Goal: Task Accomplishment & Management: Complete application form

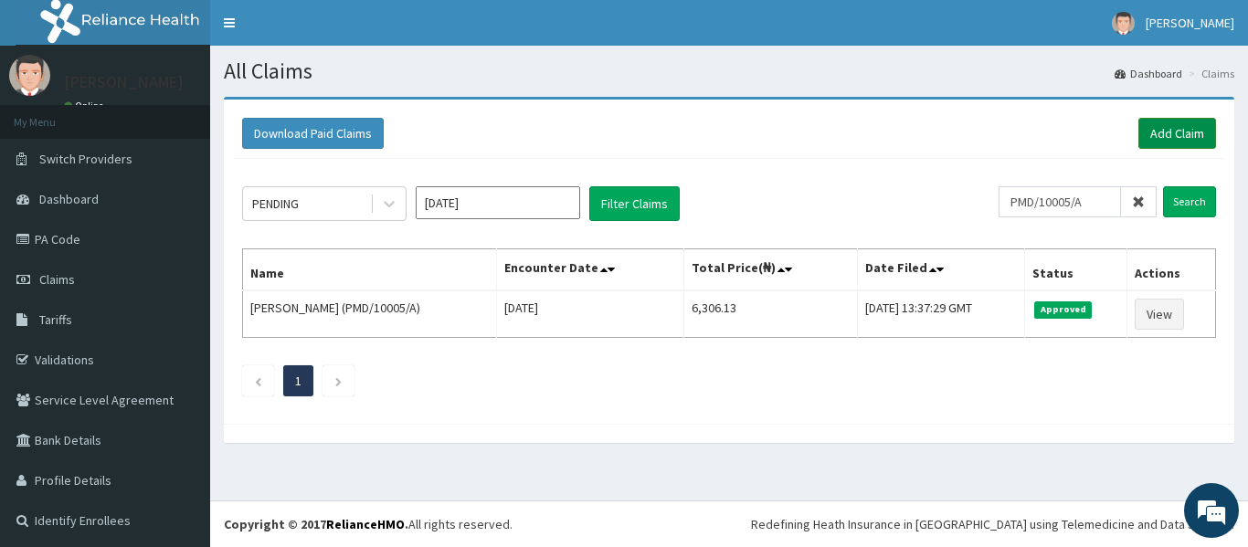
click at [1166, 129] on link "Add Claim" at bounding box center [1177, 133] width 78 height 31
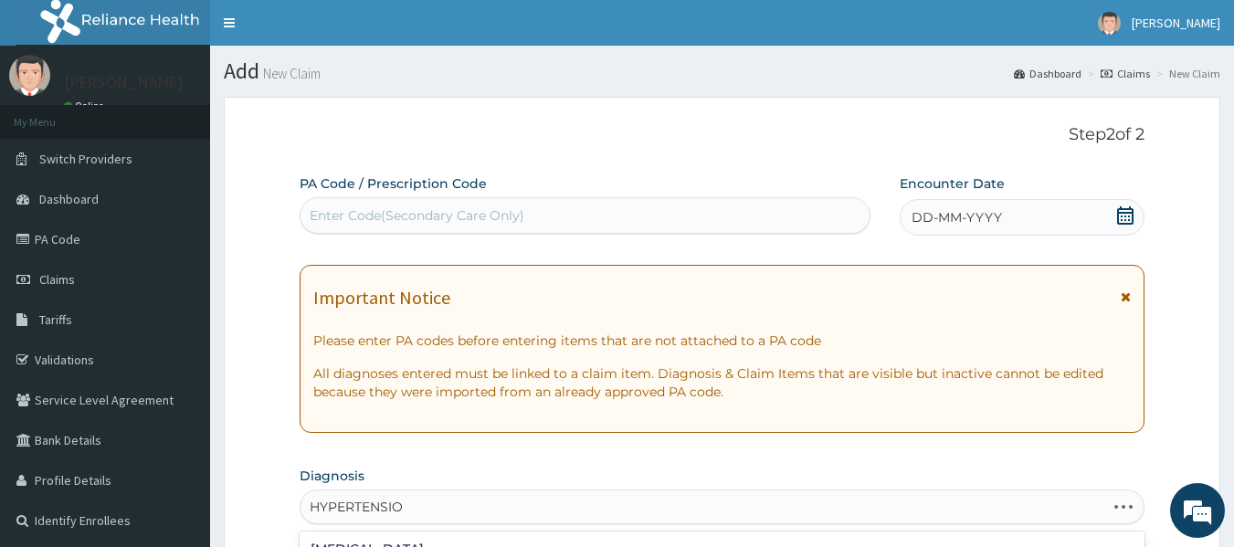
type input "[MEDICAL_DATA]"
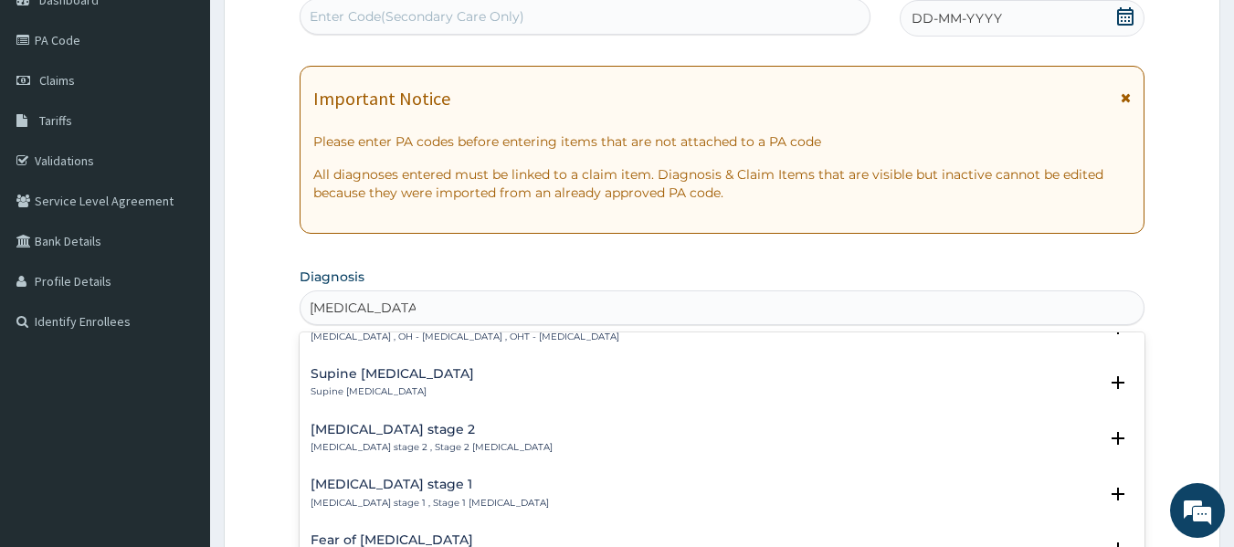
scroll to position [640, 0]
click at [345, 476] on h4 "Hypertension stage 1" at bounding box center [430, 483] width 238 height 14
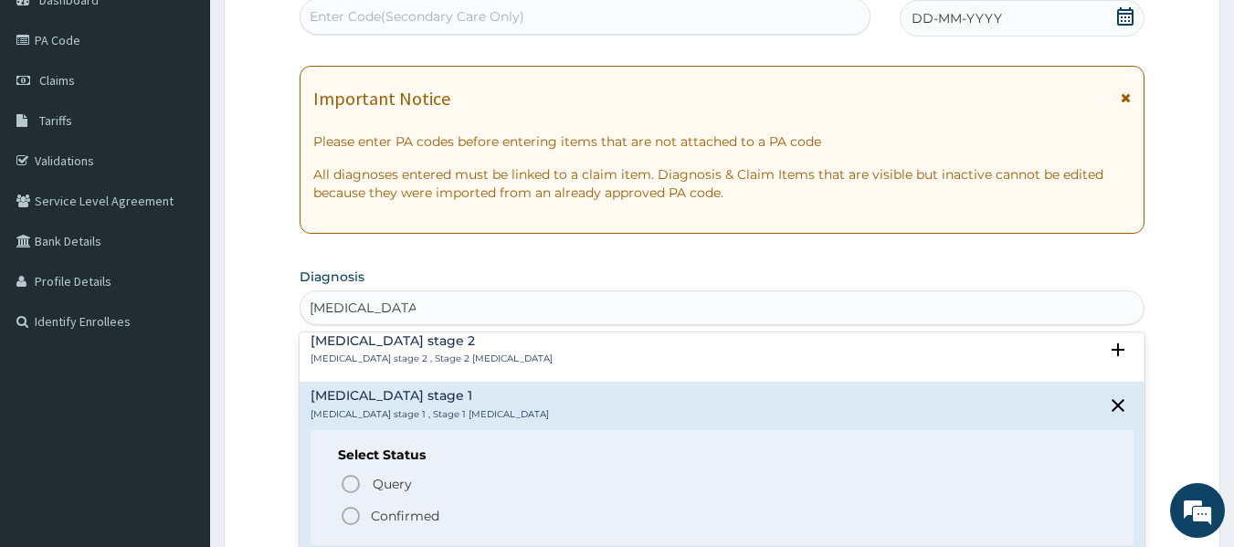
scroll to position [744, 0]
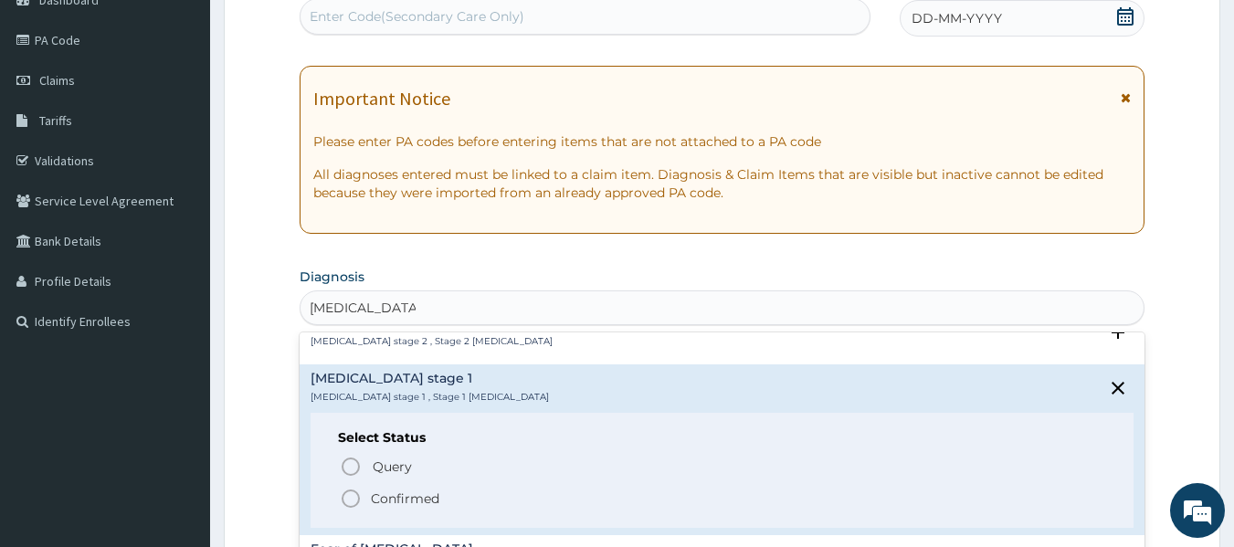
click at [499, 488] on span "Confirmed" at bounding box center [723, 499] width 767 height 22
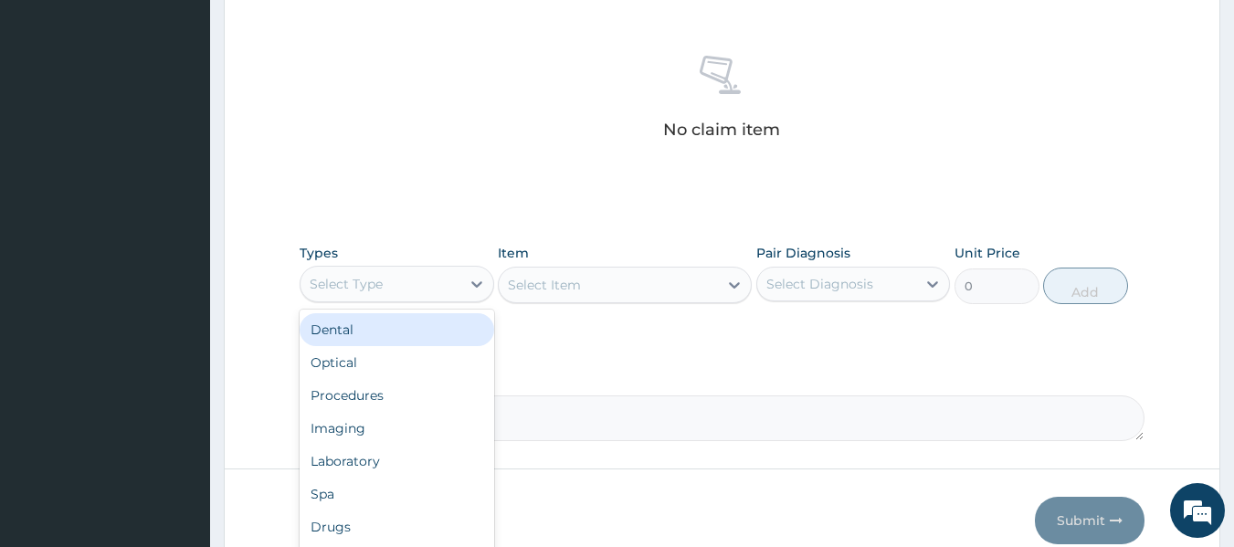
scroll to position [685, 0]
click at [387, 393] on div "Procedures" at bounding box center [397, 394] width 195 height 33
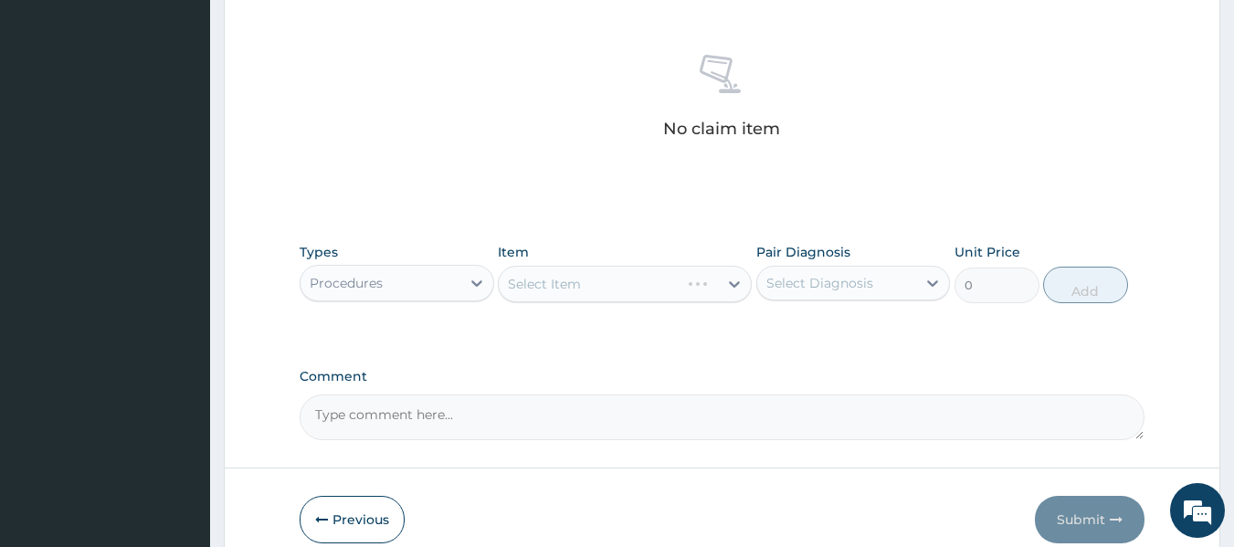
click at [634, 291] on div "Select Item" at bounding box center [625, 284] width 254 height 37
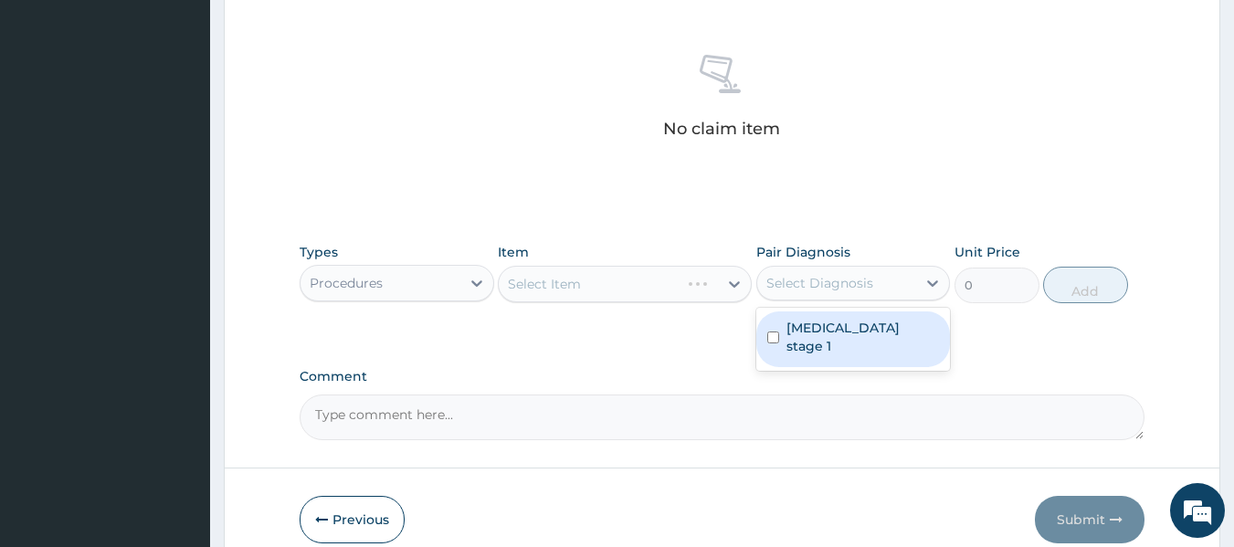
click at [936, 329] on div "Hypertension stage 1" at bounding box center [853, 339] width 195 height 56
checkbox input "true"
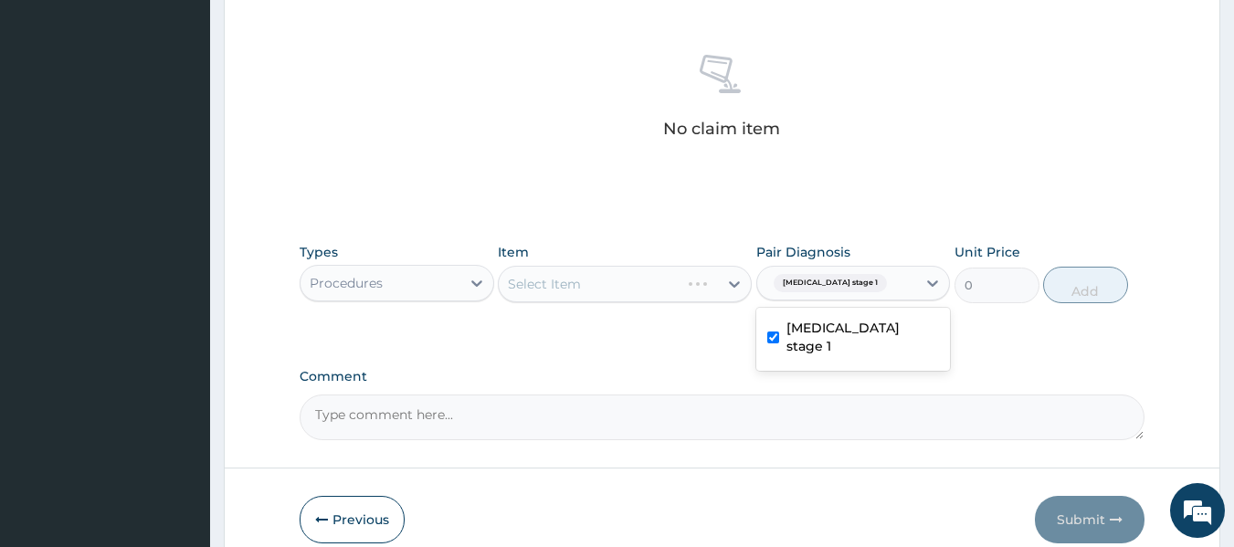
click at [593, 296] on div "Select Item" at bounding box center [625, 284] width 254 height 37
click at [663, 279] on div "Select Item" at bounding box center [625, 284] width 254 height 37
click at [661, 292] on div "Select Item" at bounding box center [625, 284] width 254 height 37
click at [661, 283] on div "Select Item" at bounding box center [625, 284] width 254 height 37
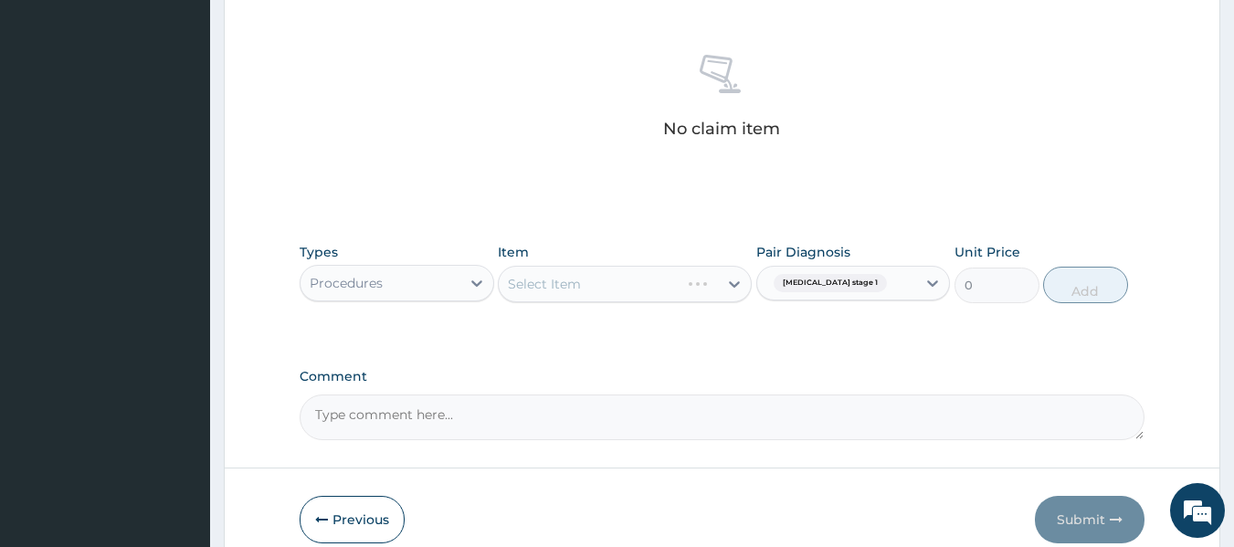
click at [661, 283] on div "Select Item" at bounding box center [625, 284] width 254 height 37
click at [893, 285] on input "text" at bounding box center [894, 283] width 2 height 18
click at [901, 328] on label "Hypertension stage 1" at bounding box center [862, 337] width 153 height 37
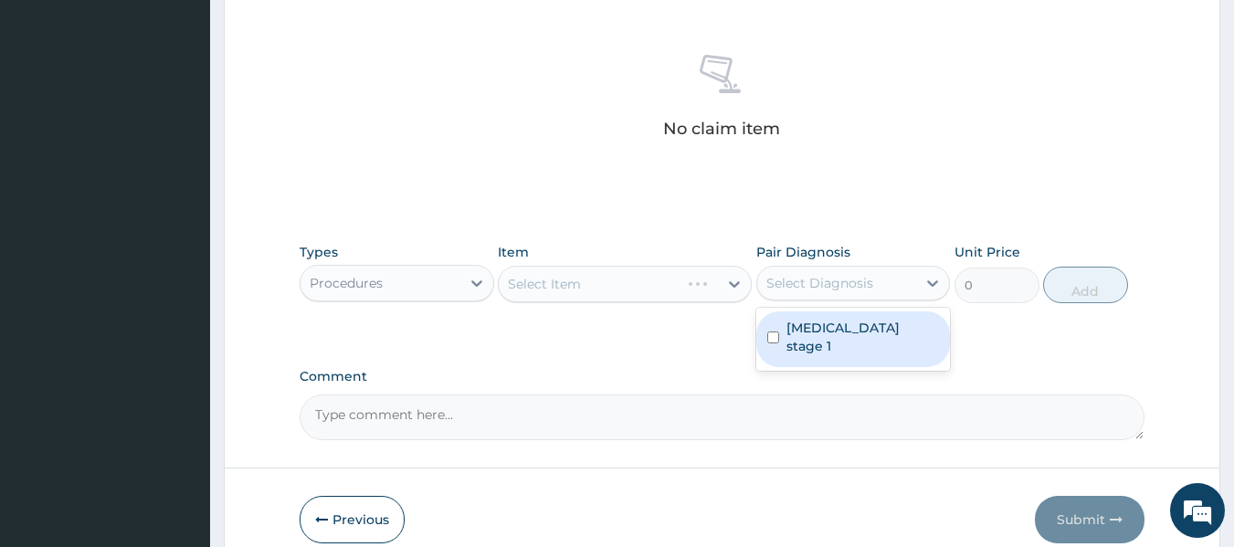
click at [901, 328] on label "Hypertension stage 1" at bounding box center [862, 337] width 153 height 37
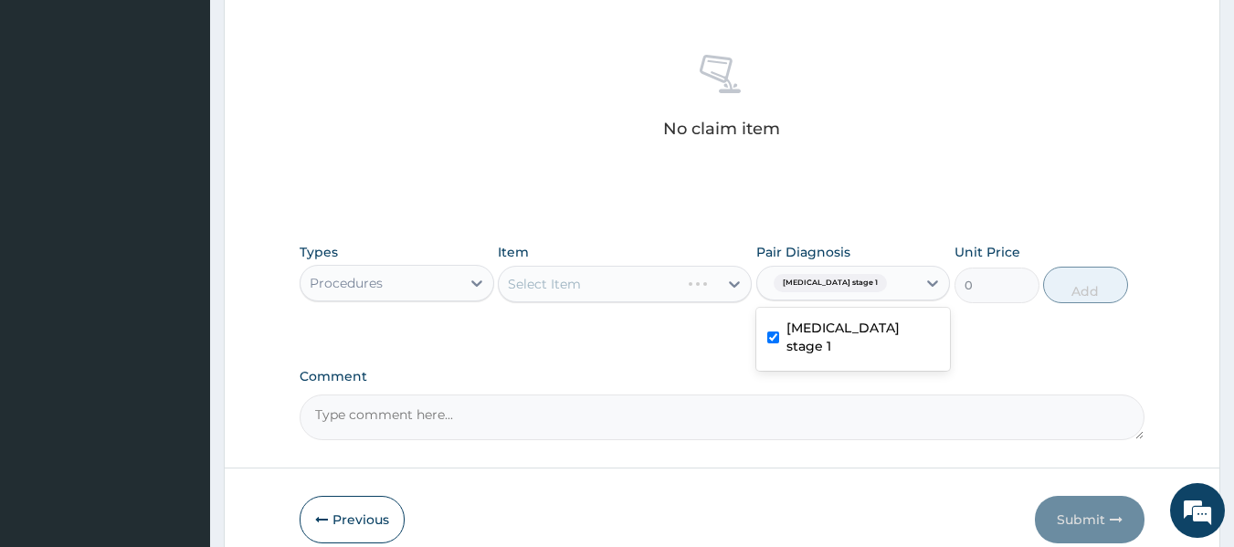
click at [902, 320] on label "Hypertension stage 1" at bounding box center [862, 337] width 153 height 37
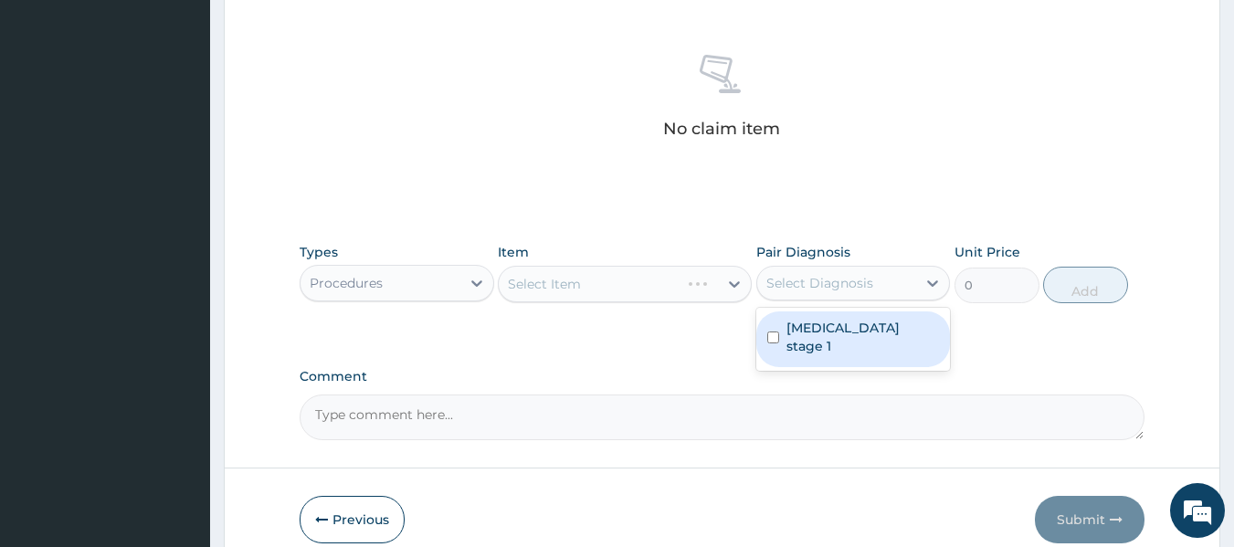
click at [889, 336] on label "Hypertension stage 1" at bounding box center [862, 337] width 153 height 37
checkbox input "true"
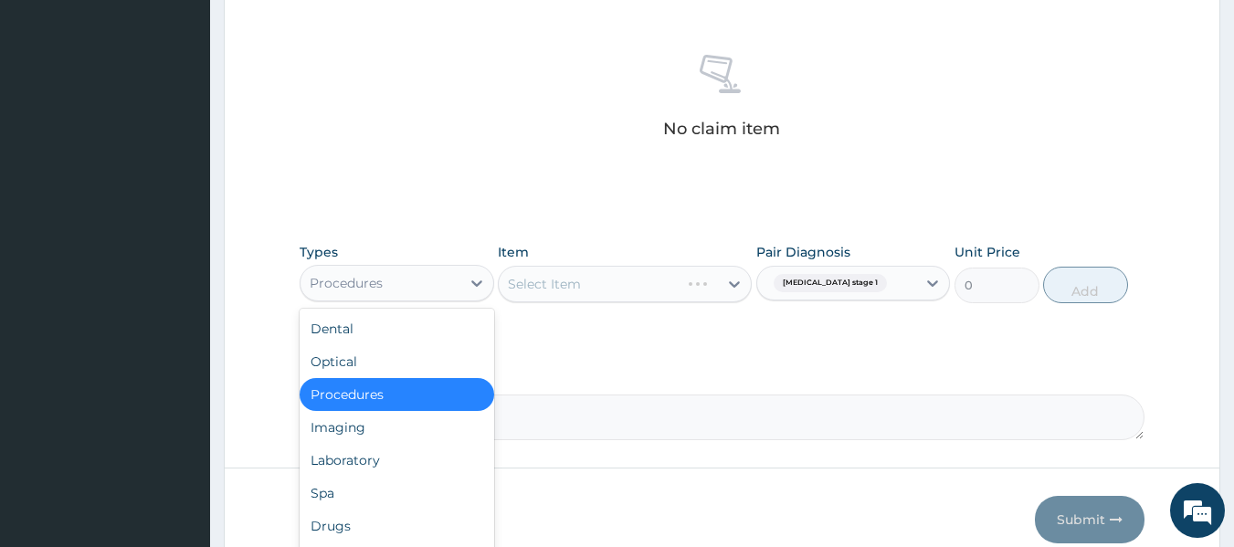
click at [343, 367] on div "Optical" at bounding box center [397, 361] width 195 height 33
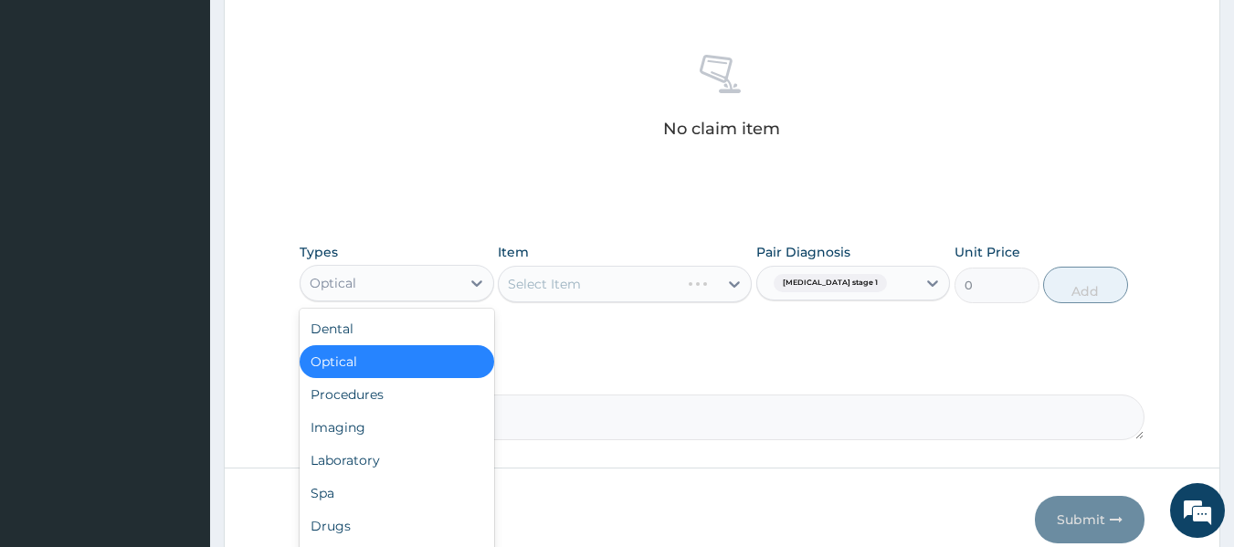
click at [339, 401] on div "Procedures" at bounding box center [397, 394] width 195 height 33
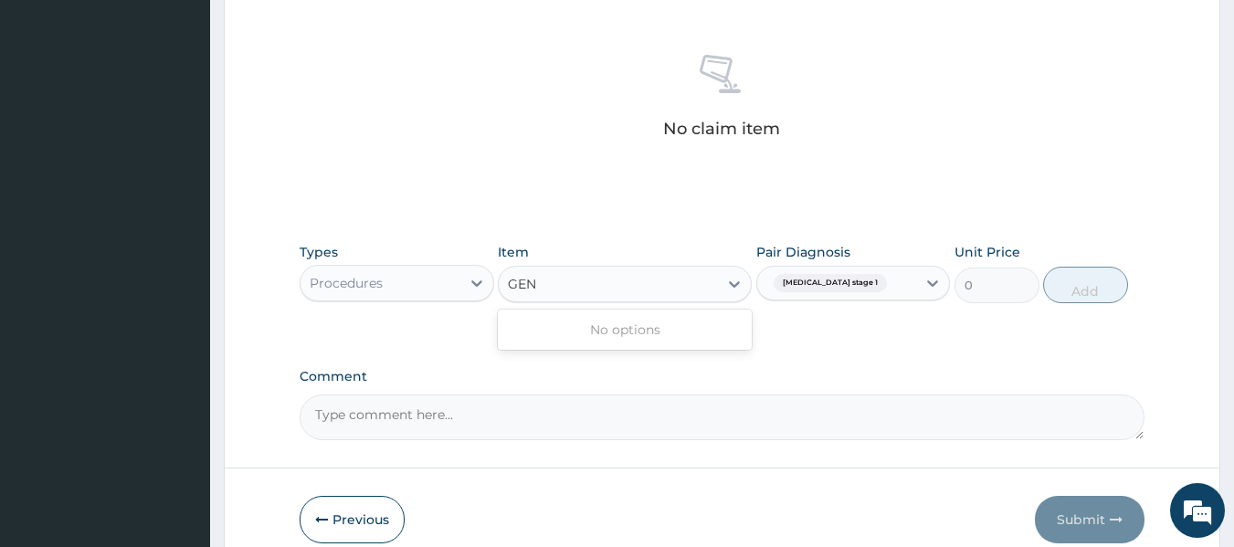
type input "GENE"
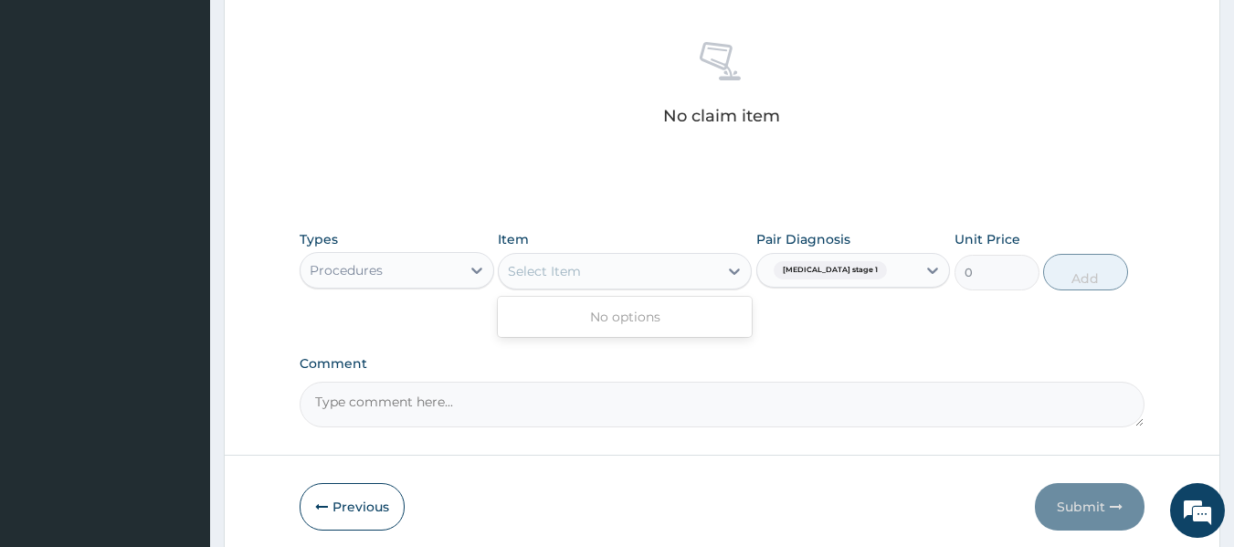
scroll to position [697, 0]
click at [575, 306] on div "No options" at bounding box center [625, 317] width 254 height 33
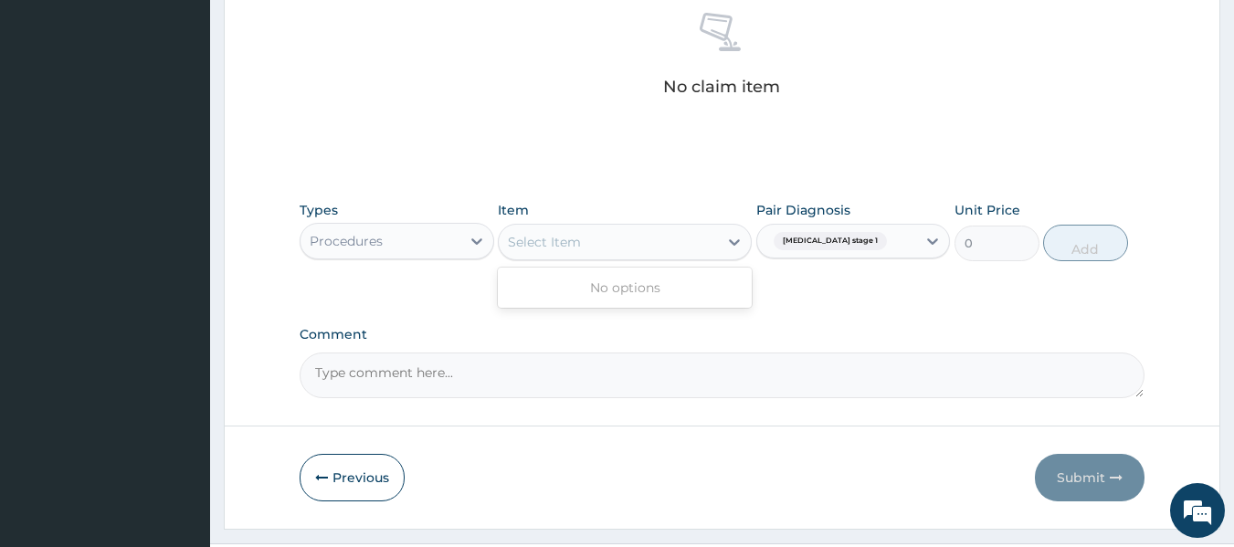
scroll to position [770, 0]
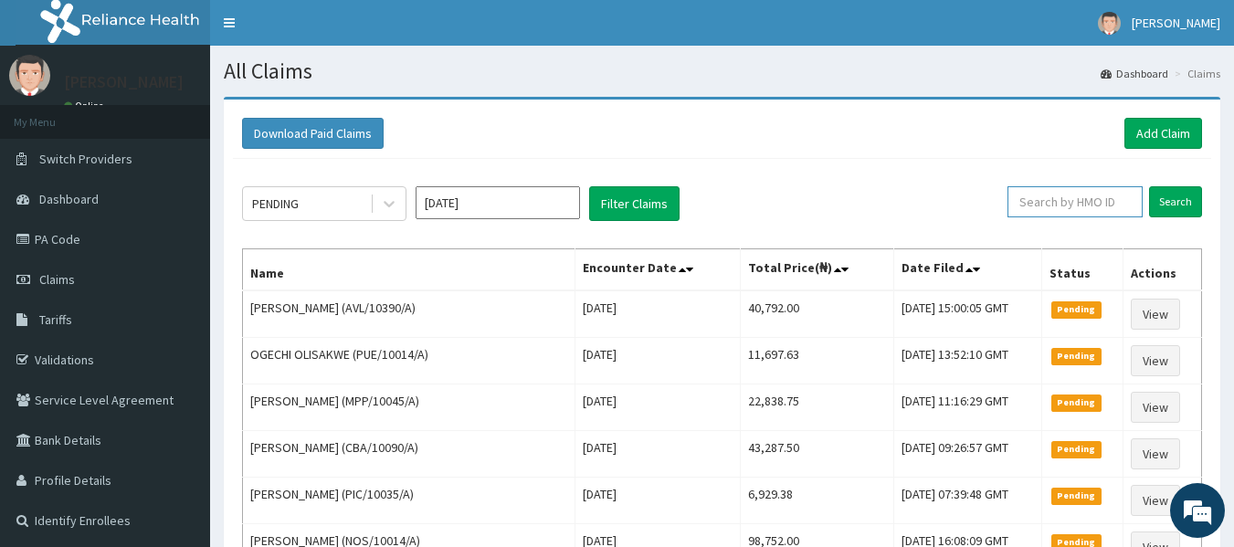
click at [1072, 199] on input "text" at bounding box center [1074, 201] width 135 height 31
click at [1063, 199] on input "text" at bounding box center [1074, 201] width 135 height 31
paste input "AVL/10390/A"
type input "AVL/10390/A"
click at [1170, 198] on input "Search" at bounding box center [1175, 201] width 53 height 31
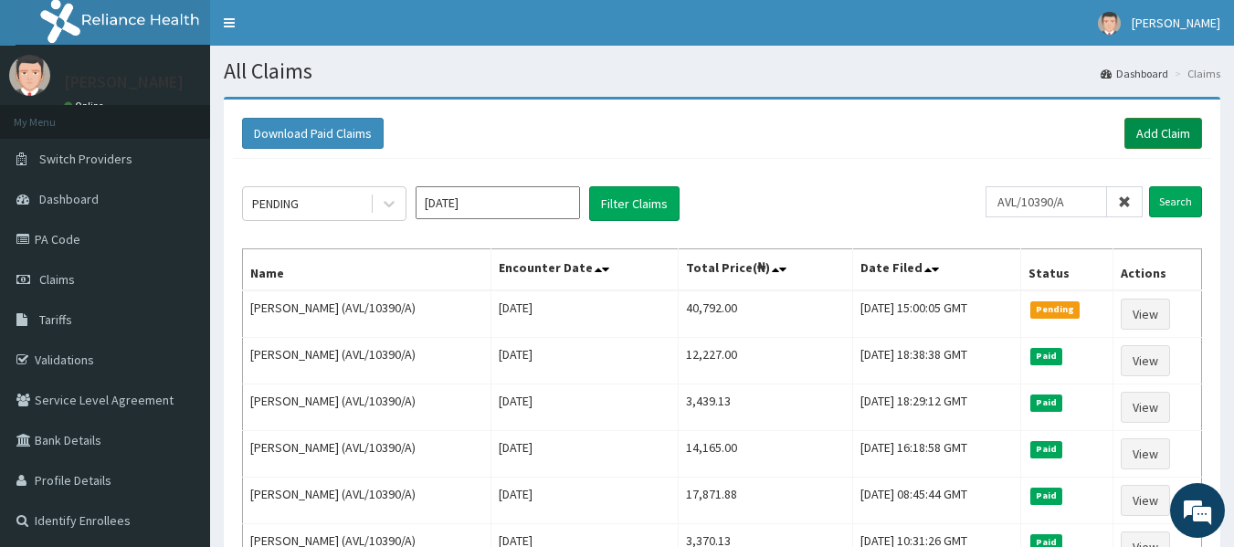
click at [1161, 132] on link "Add Claim" at bounding box center [1163, 133] width 78 height 31
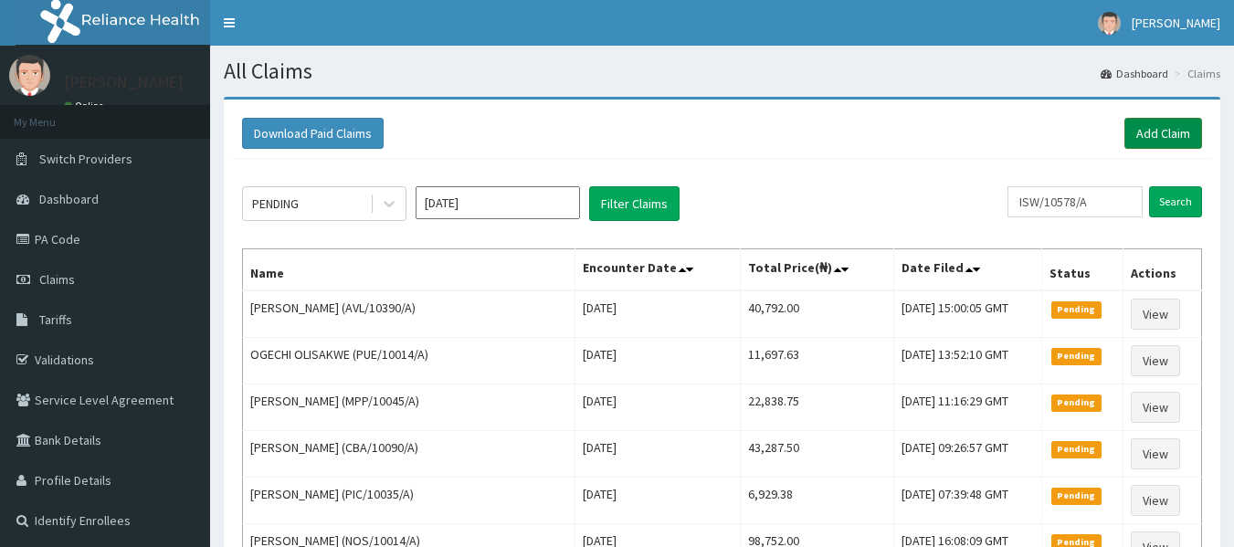
click at [1182, 132] on link "Add Claim" at bounding box center [1163, 133] width 78 height 31
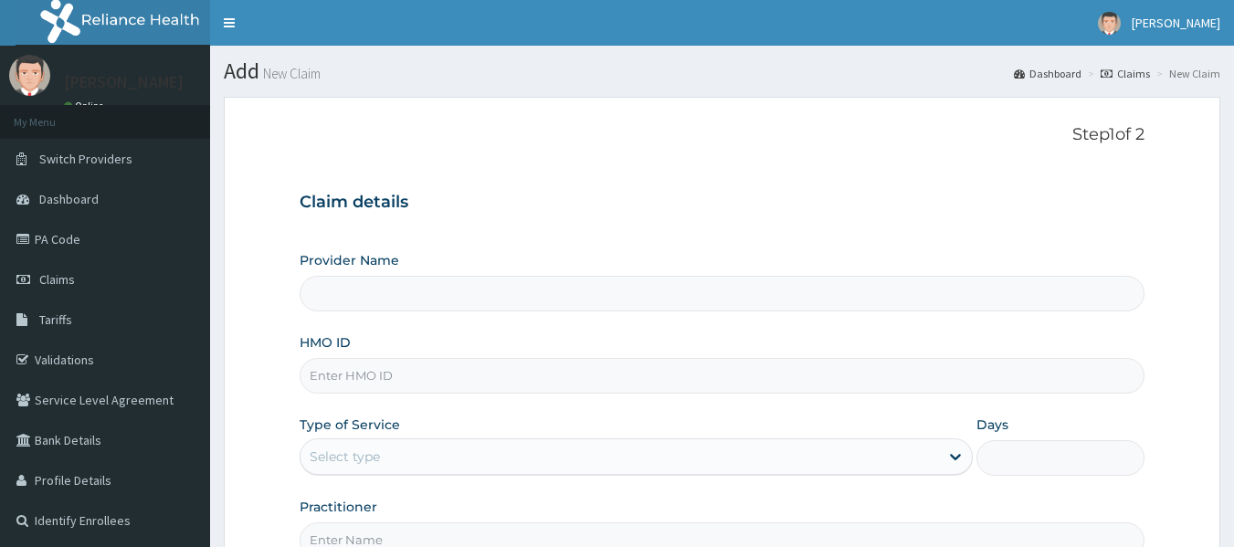
type input "Reliance Family Clinics (RFC) - [GEOGRAPHIC_DATA]"
click at [327, 381] on input "HMO ID" at bounding box center [723, 376] width 846 height 36
paste input "AKL/10016/A"
type input "AKL/10016/A"
click at [396, 438] on div "Type of Service Select type" at bounding box center [636, 446] width 673 height 60
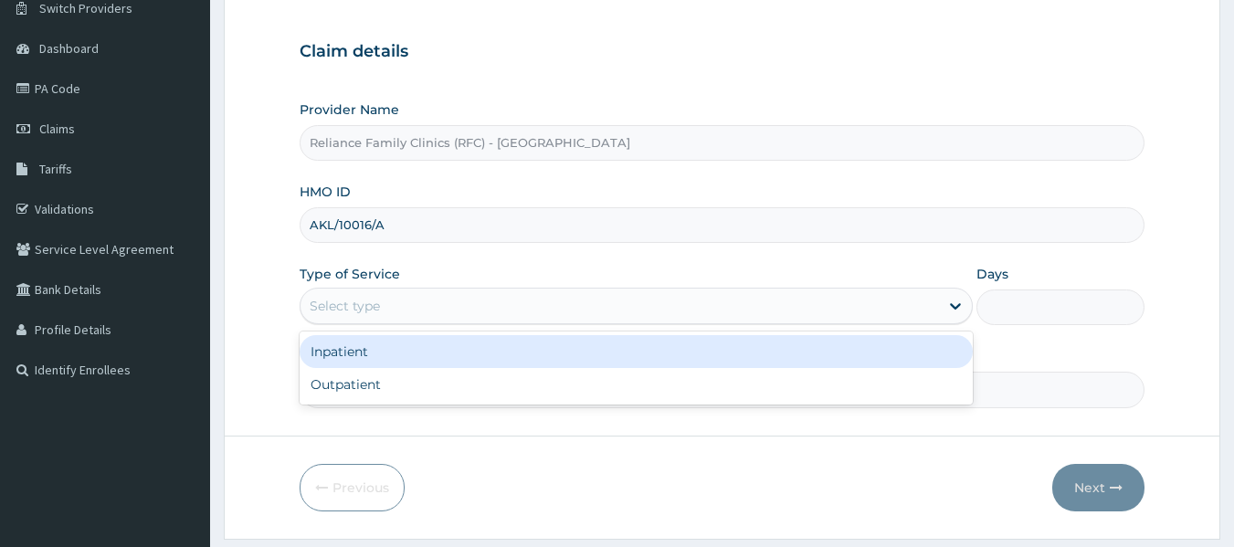
scroll to position [164, 0]
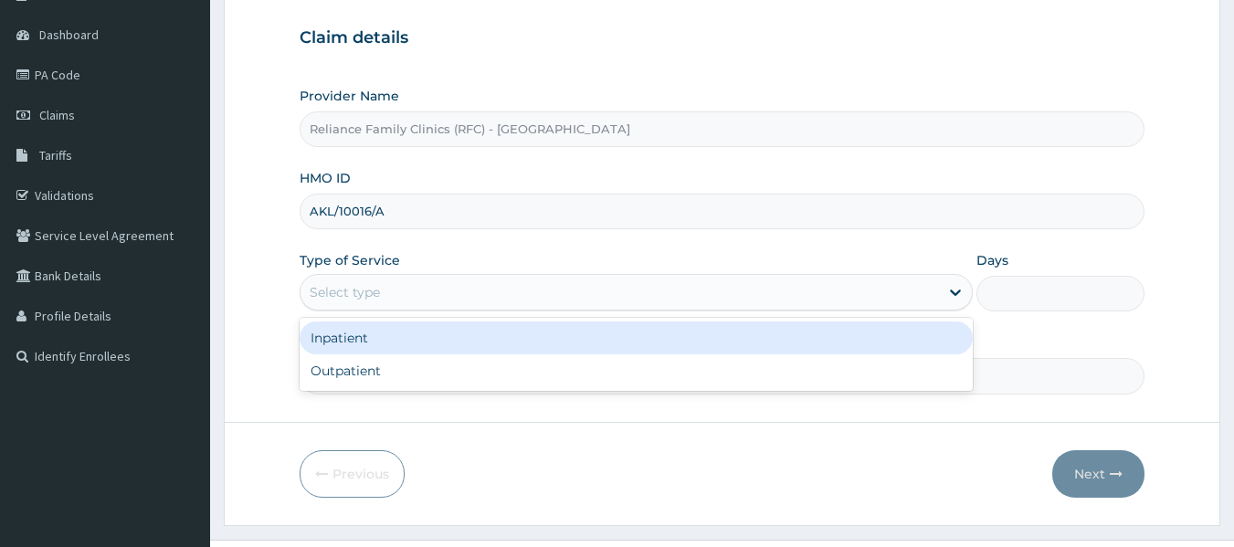
click at [386, 380] on div "Outpatient" at bounding box center [636, 370] width 673 height 33
type input "1"
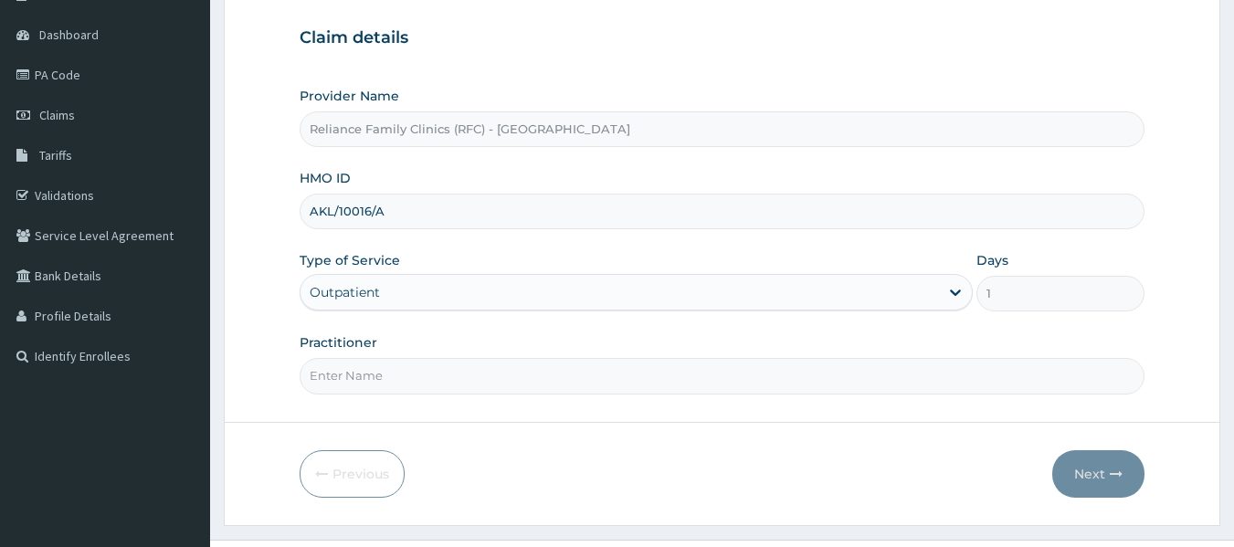
click at [406, 374] on input "Practitioner" at bounding box center [723, 376] width 846 height 36
type input "locum"
click at [1132, 484] on button "Next" at bounding box center [1098, 473] width 92 height 47
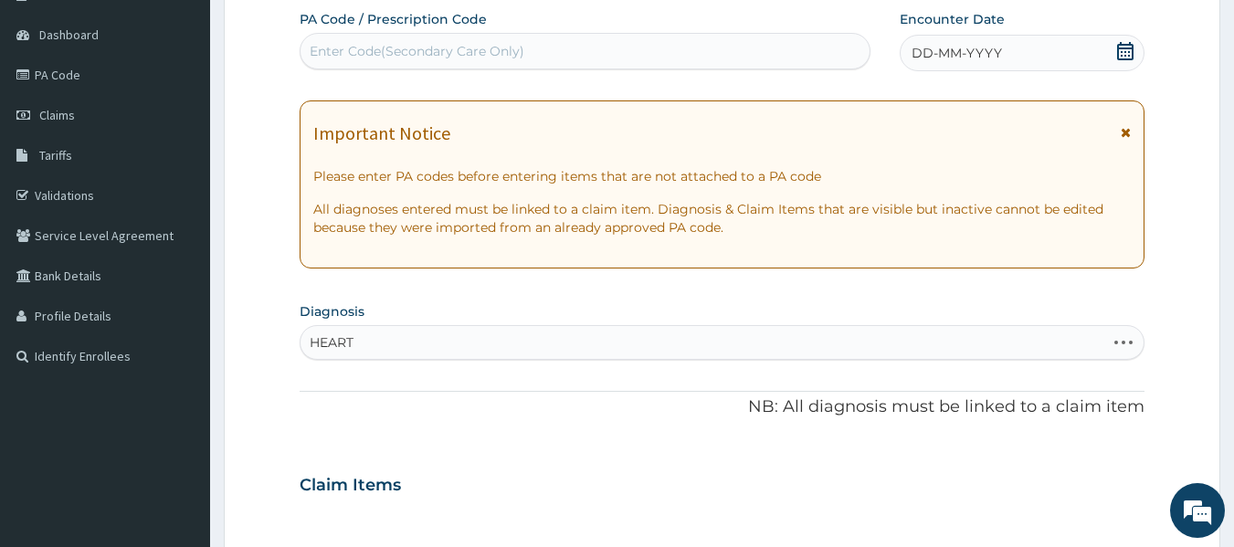
scroll to position [0, 0]
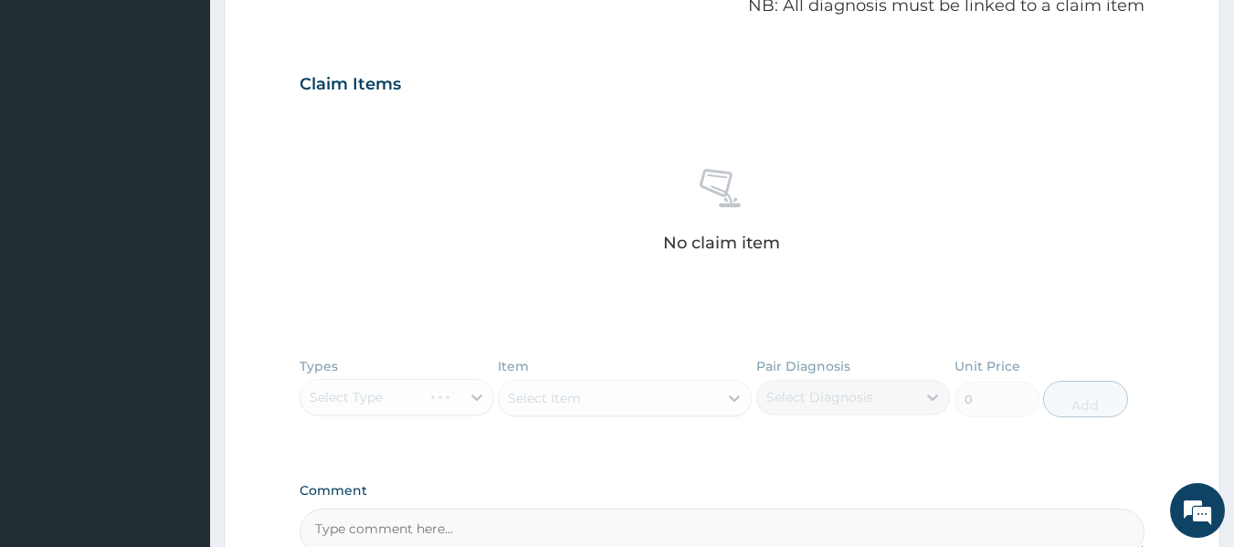
type input "HEART DISEASE"
click at [446, 400] on div "Types Select Type Item Select Item Pair Diagnosis Select Diagnosis Unit Price 0…" at bounding box center [723, 401] width 846 height 106
click at [458, 390] on div "Types Select Type Item Select Item Pair Diagnosis Select Diagnosis Unit Price 0…" at bounding box center [723, 401] width 846 height 106
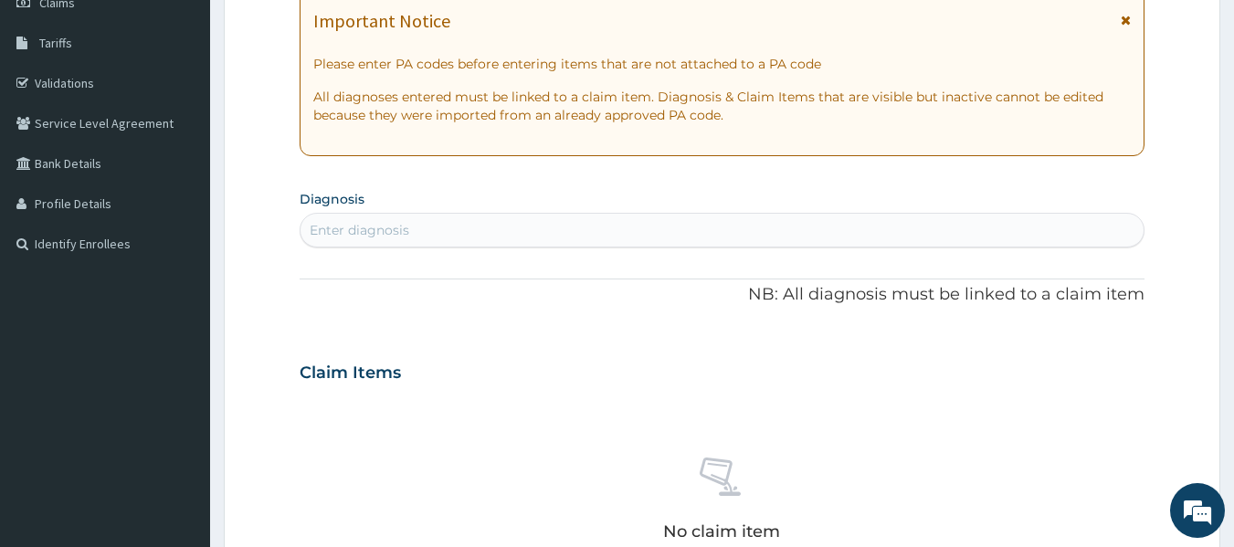
scroll to position [263, 0]
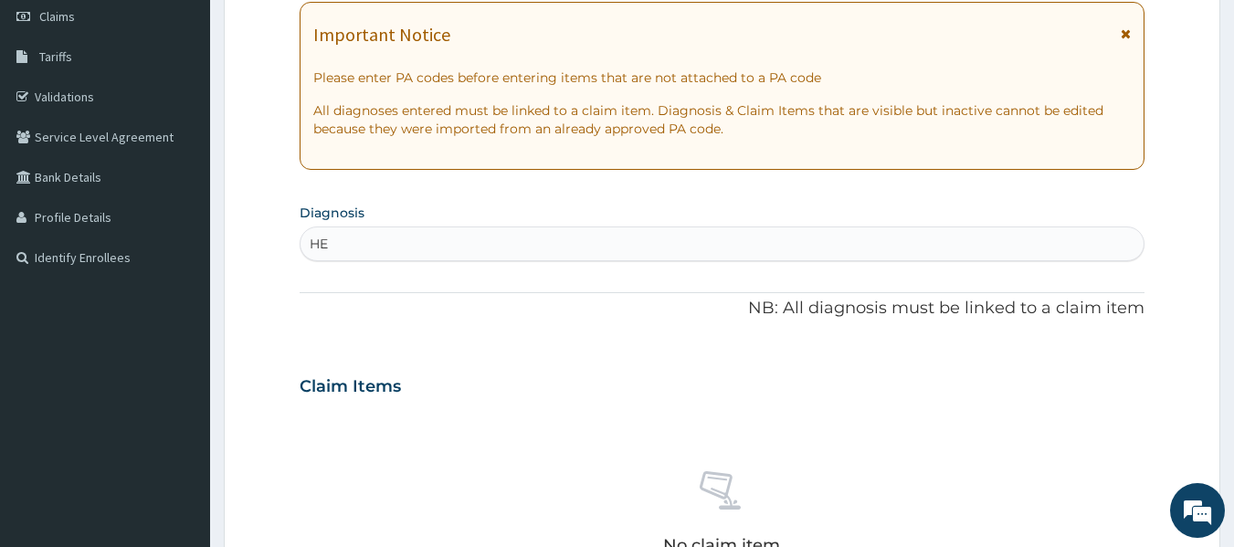
type input "H"
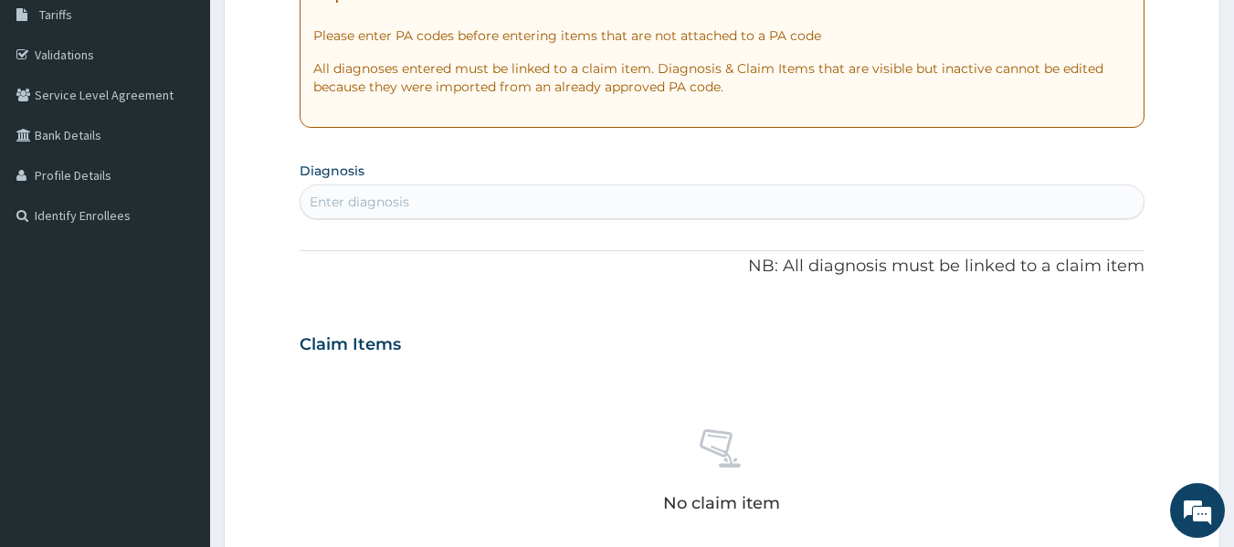
scroll to position [304, 0]
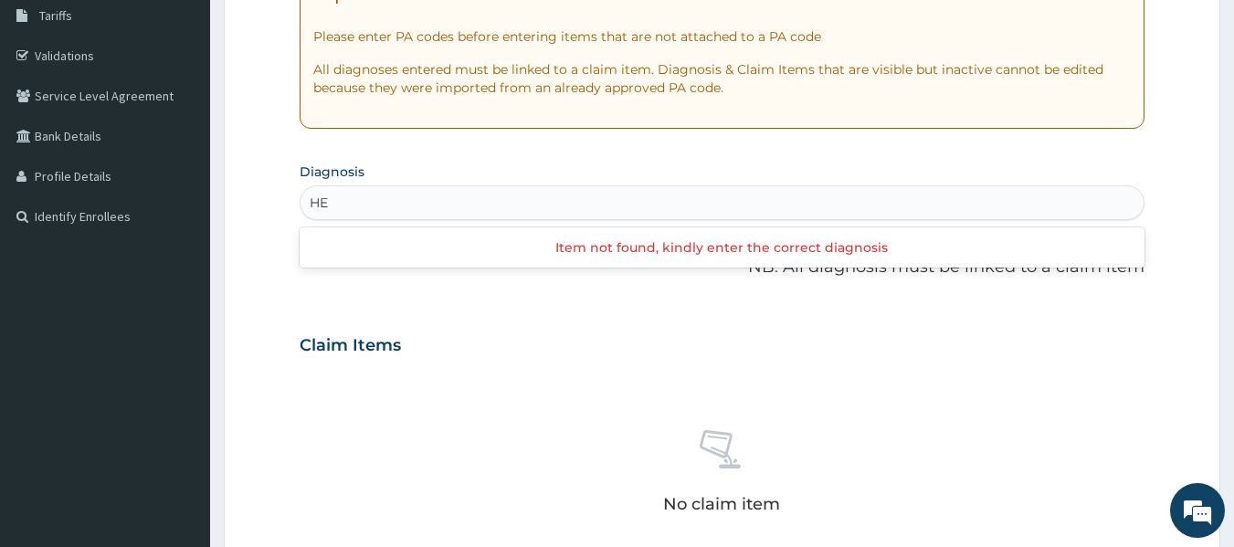
type input "HE"
type input "H"
click at [0, 428] on aside "Huldah Abiola Online My Menu Switch Providers Dashboard PA Code Claims Tariffs …" at bounding box center [105, 352] width 210 height 1312
click at [0, 429] on aside "Huldah Abiola Online My Menu Switch Providers Dashboard PA Code Claims Tariffs …" at bounding box center [105, 352] width 210 height 1312
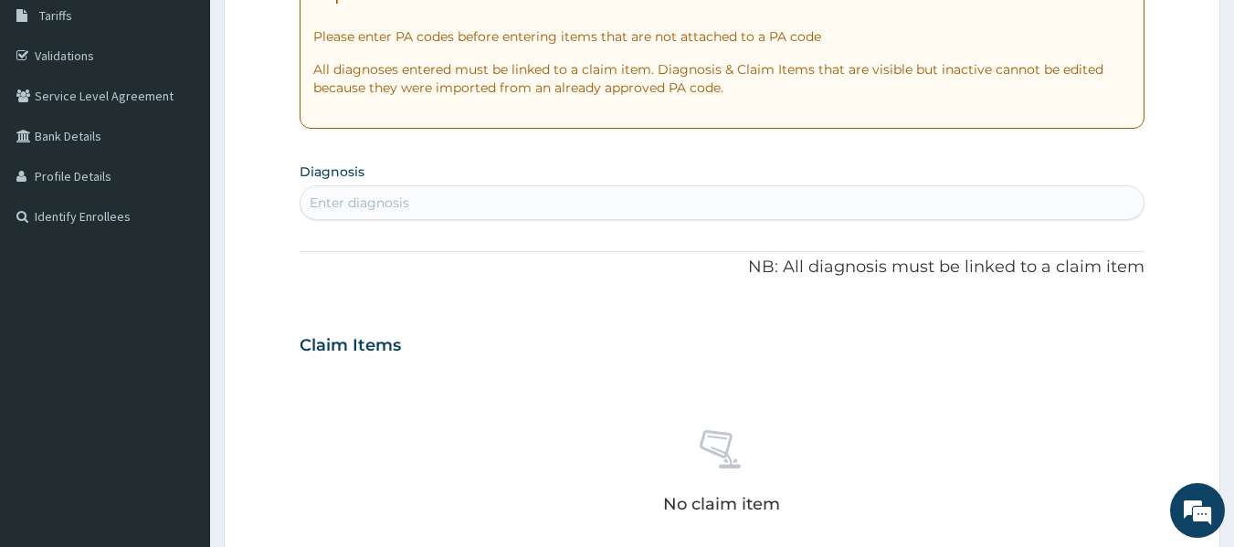
click at [10, 448] on aside "Huldah Abiola Online My Menu Switch Providers Dashboard PA Code Claims Tariffs …" at bounding box center [105, 352] width 210 height 1312
click at [5, 437] on aside "Huldah Abiola Online My Menu Switch Providers Dashboard PA Code Claims Tariffs …" at bounding box center [105, 352] width 210 height 1312
click at [0, 437] on aside "Huldah Abiola Online My Menu Switch Providers Dashboard PA Code Claims Tariffs …" at bounding box center [105, 352] width 210 height 1312
click at [8, 456] on aside "Huldah Abiola Online My Menu Switch Providers Dashboard PA Code Claims Tariffs …" at bounding box center [105, 352] width 210 height 1312
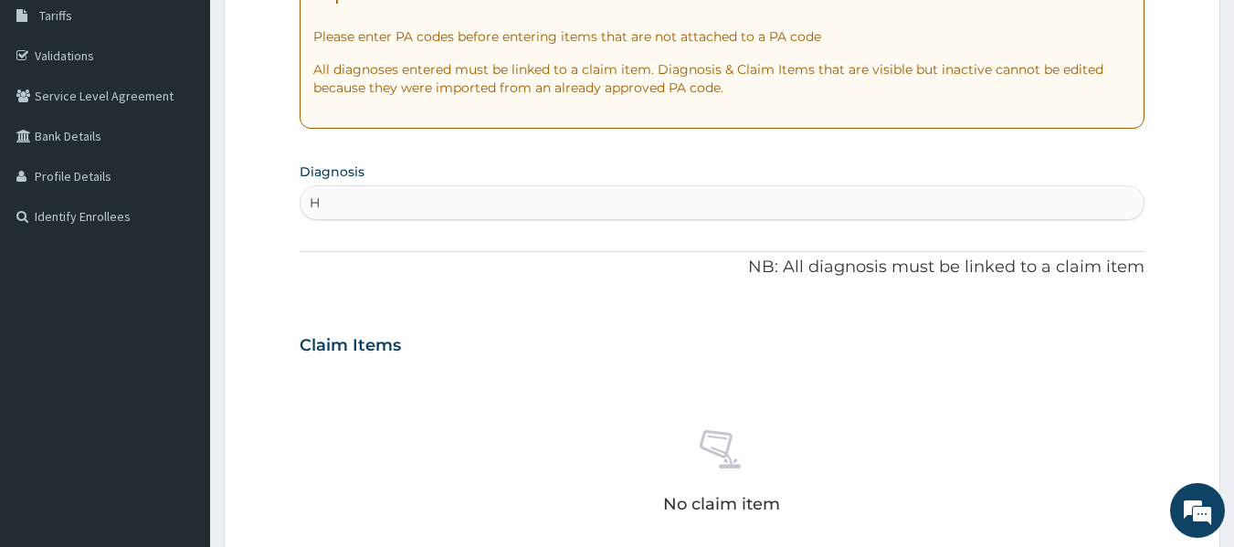
type input "H"
click at [9, 465] on aside "Huldah Abiola Online My Menu Switch Providers Dashboard PA Code Claims Tariffs …" at bounding box center [105, 352] width 210 height 1312
type input "HE"
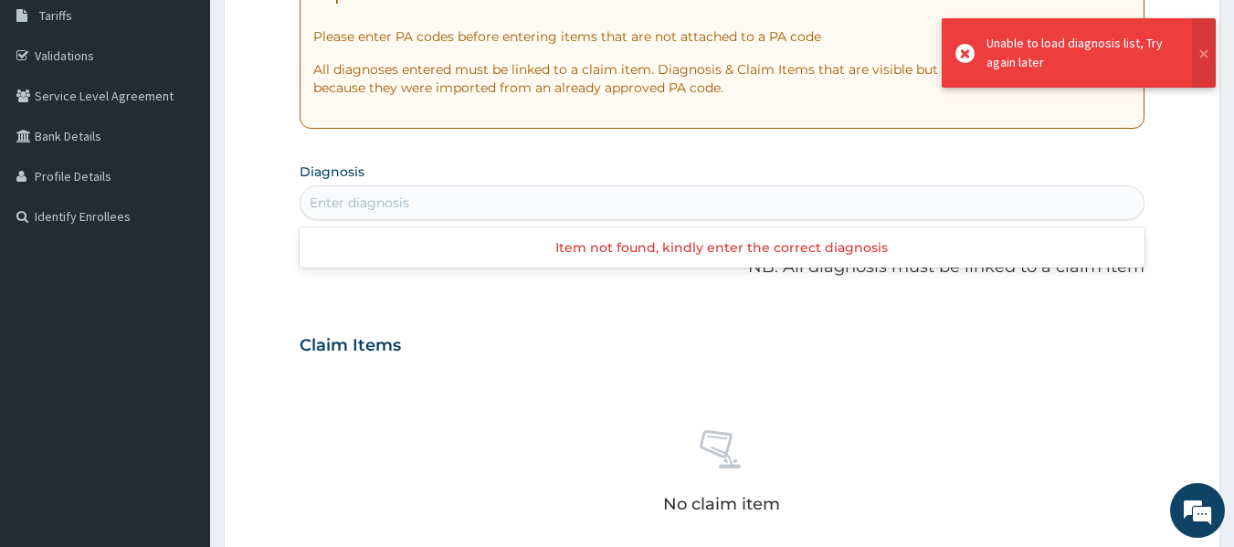
click at [862, 395] on div "No claim item" at bounding box center [723, 475] width 846 height 210
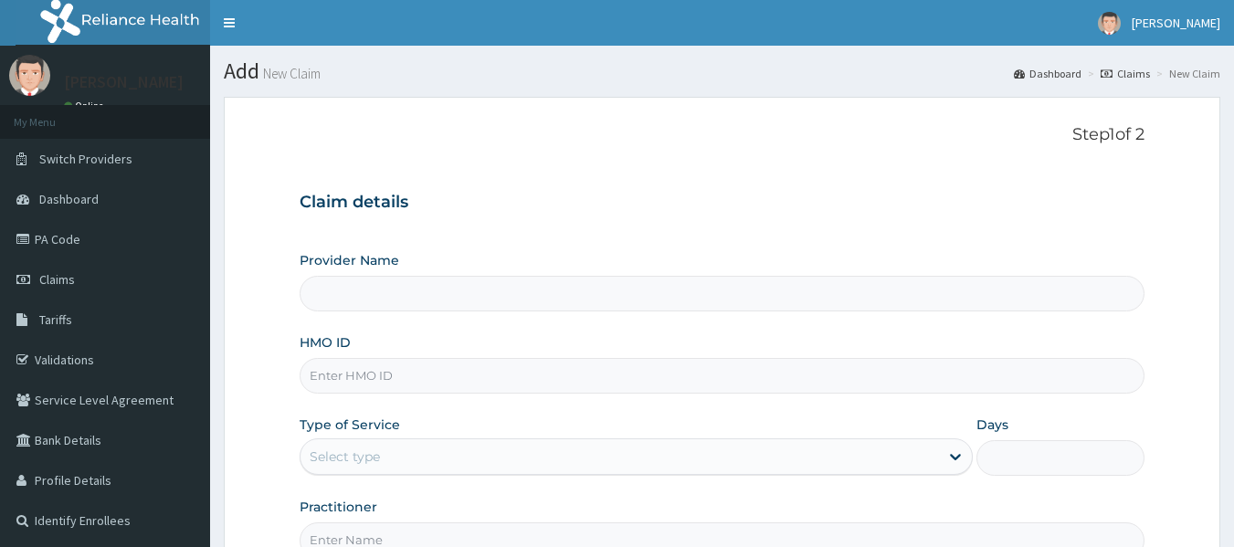
type input "Reliance Family Clinics (RFC) - [GEOGRAPHIC_DATA]"
